Goal: Find specific page/section: Find specific page/section

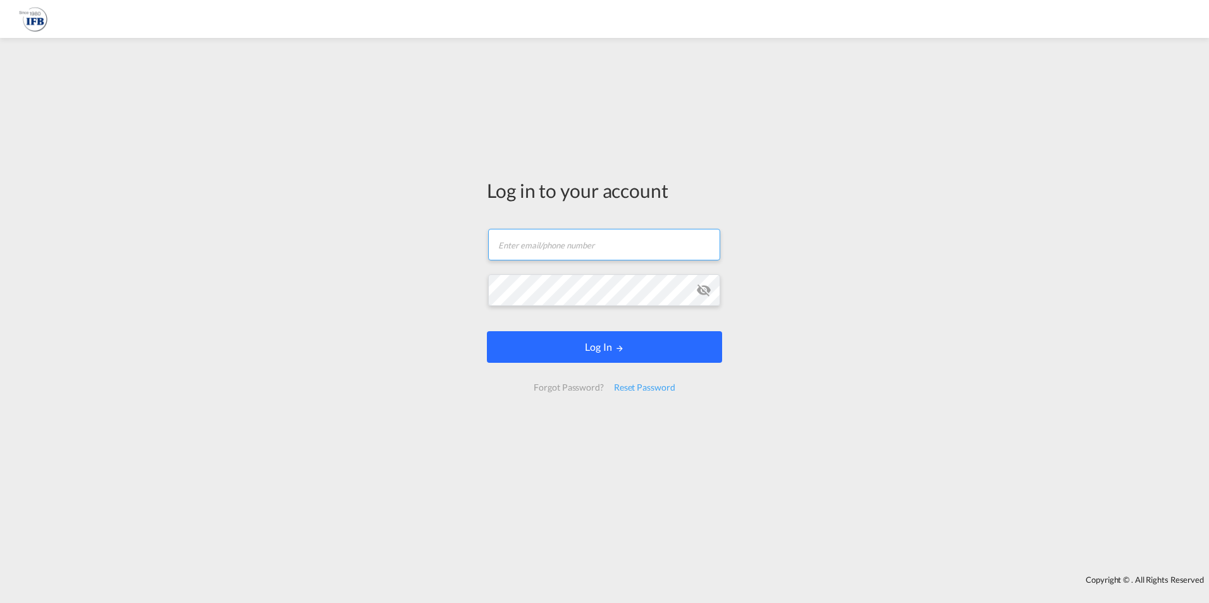
type input "[PERSON_NAME][EMAIL_ADDRESS][PERSON_NAME][DOMAIN_NAME]"
click at [527, 338] on button "Log In" at bounding box center [604, 347] width 235 height 32
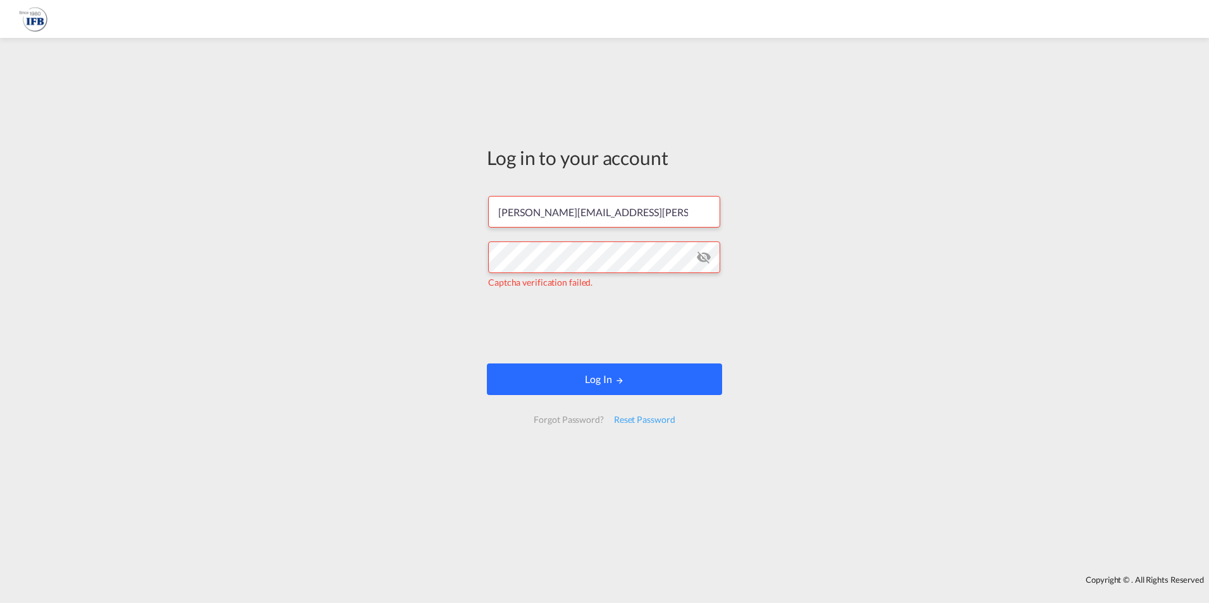
click at [603, 379] on button "Log In" at bounding box center [604, 380] width 235 height 32
